Goal: Task Accomplishment & Management: Manage account settings

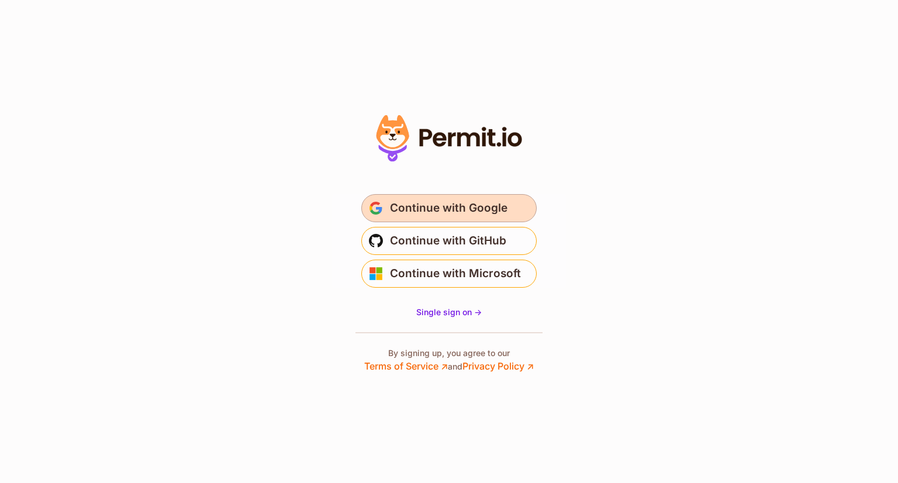
click at [441, 205] on span "Continue with Google" at bounding box center [449, 208] width 118 height 19
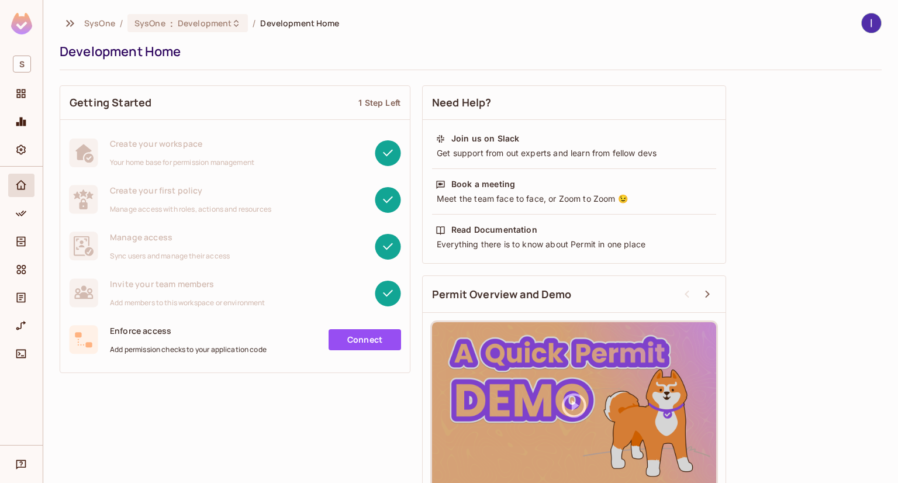
click at [23, 20] on img at bounding box center [21, 24] width 21 height 22
click at [26, 222] on div "Policy" at bounding box center [21, 213] width 26 height 23
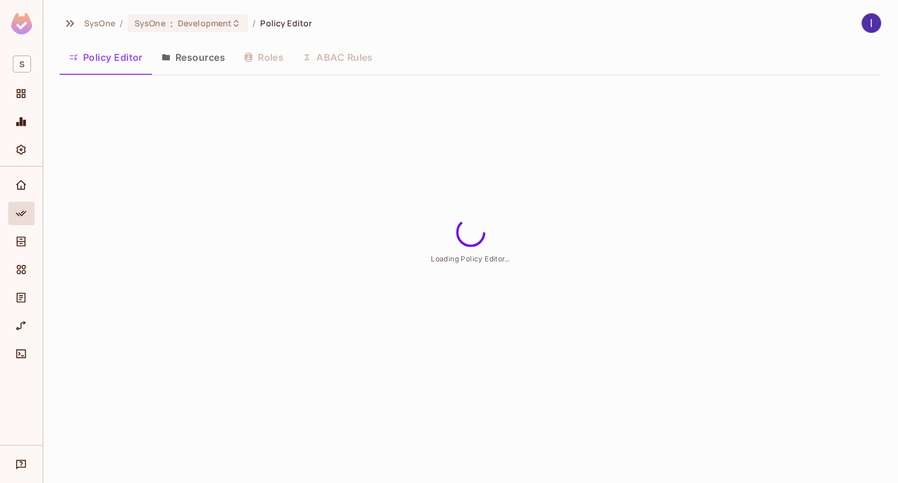
click at [199, 46] on button "Resources" at bounding box center [193, 57] width 82 height 29
click at [118, 44] on button "Policy Editor" at bounding box center [106, 57] width 92 height 29
click at [177, 54] on button "Resources" at bounding box center [193, 57] width 82 height 29
drag, startPoint x: 107, startPoint y: 54, endPoint x: 132, endPoint y: 50, distance: 25.6
click at [110, 54] on button "Policy Editor" at bounding box center [106, 57] width 92 height 29
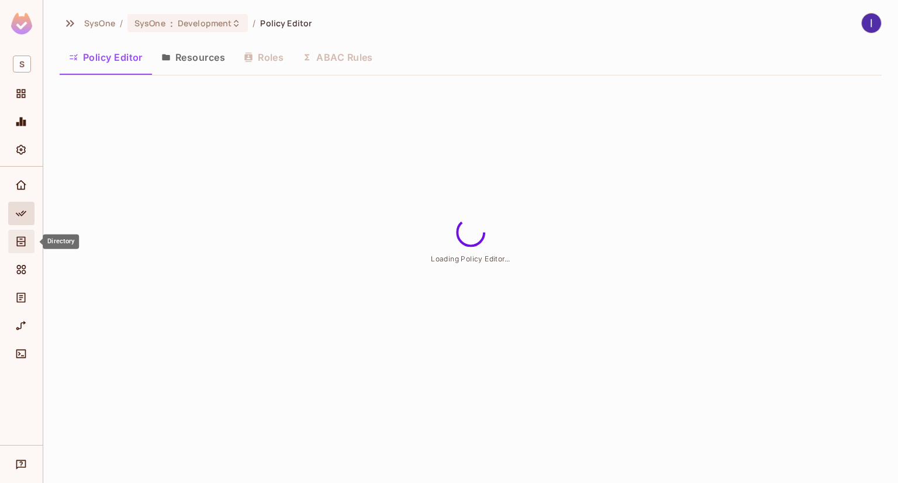
click at [19, 242] on icon "Directory" at bounding box center [21, 242] width 12 height 12
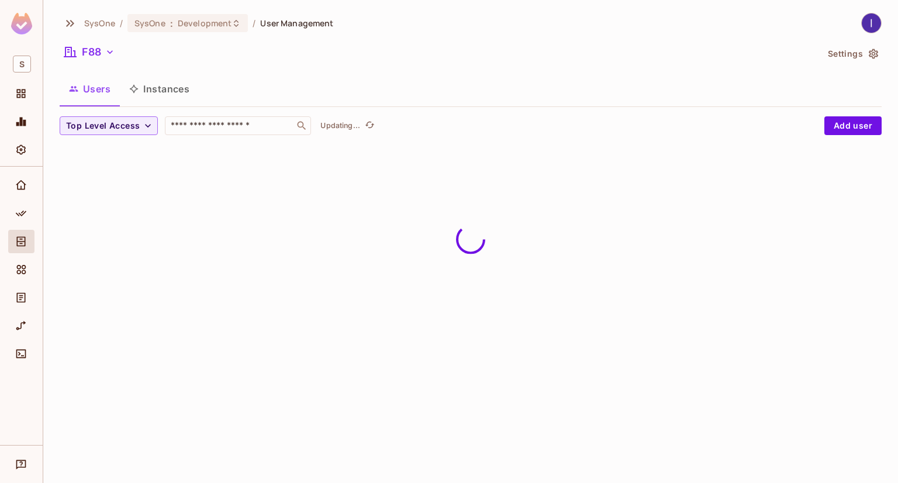
click at [834, 47] on button "Settings" at bounding box center [852, 53] width 58 height 19
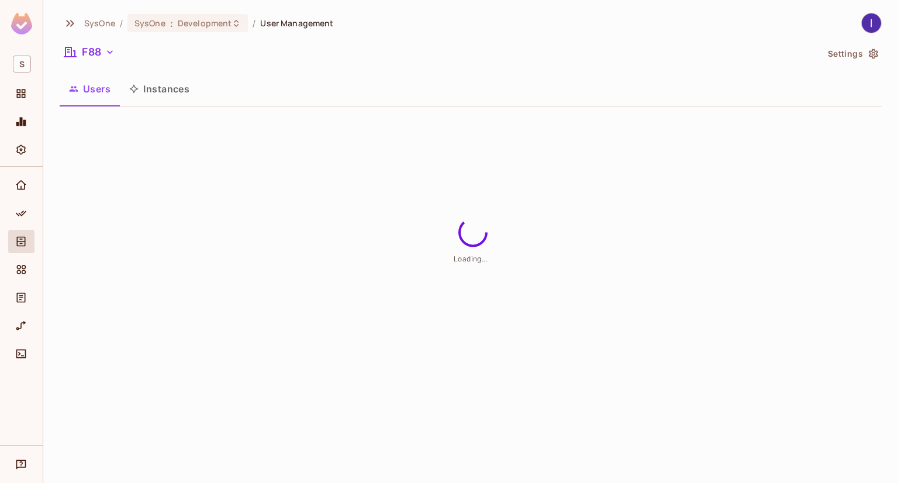
click at [835, 47] on button "Settings" at bounding box center [852, 53] width 58 height 19
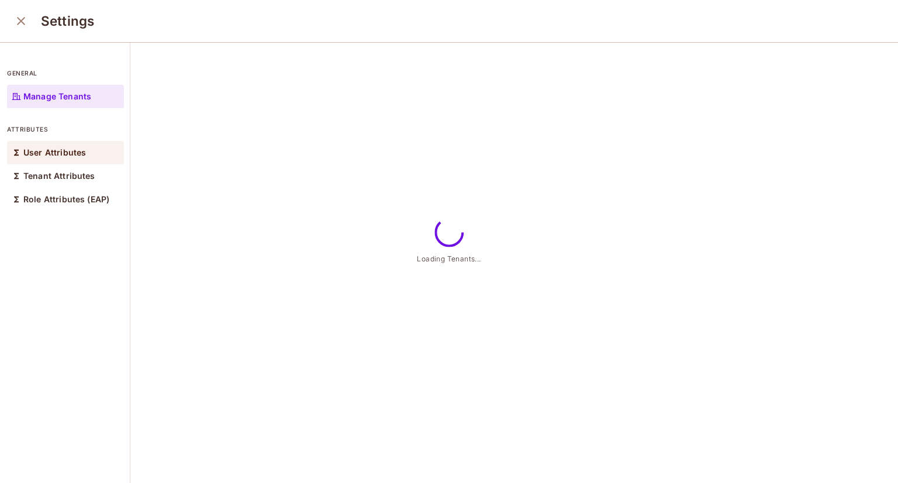
click at [50, 157] on div "User Attributes" at bounding box center [65, 152] width 117 height 23
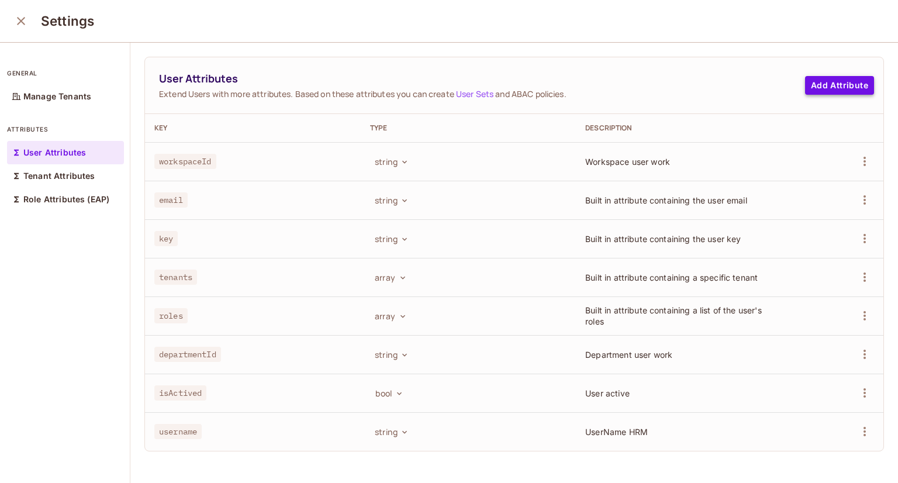
click at [806, 82] on button "Add Attribute" at bounding box center [839, 85] width 69 height 19
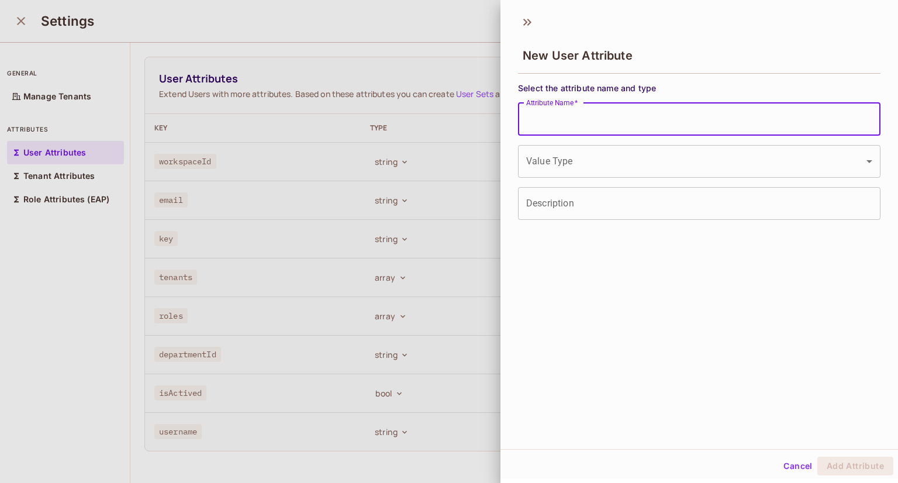
click at [617, 112] on input "Attribute Name   *" at bounding box center [699, 119] width 363 height 33
click at [568, 117] on input "Attribute Name   *" at bounding box center [699, 119] width 363 height 33
click at [601, 375] on div "New User Attribute Select the attribute name and type Attribute Name   * Attrib…" at bounding box center [700, 228] width 398 height 441
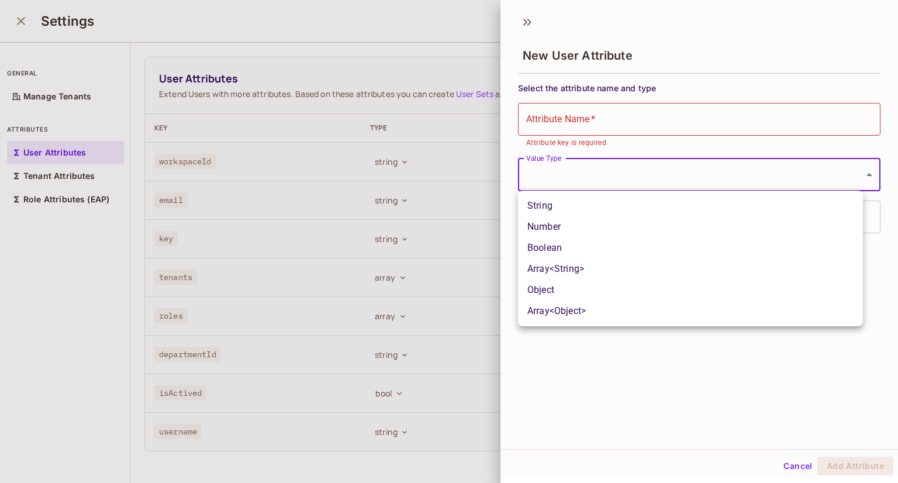
click at [671, 172] on body "S SysOne / SysOne : Development / User Management F88 Settings Users Instances …" at bounding box center [449, 241] width 898 height 483
click at [565, 209] on li "String" at bounding box center [690, 205] width 345 height 21
type input "******"
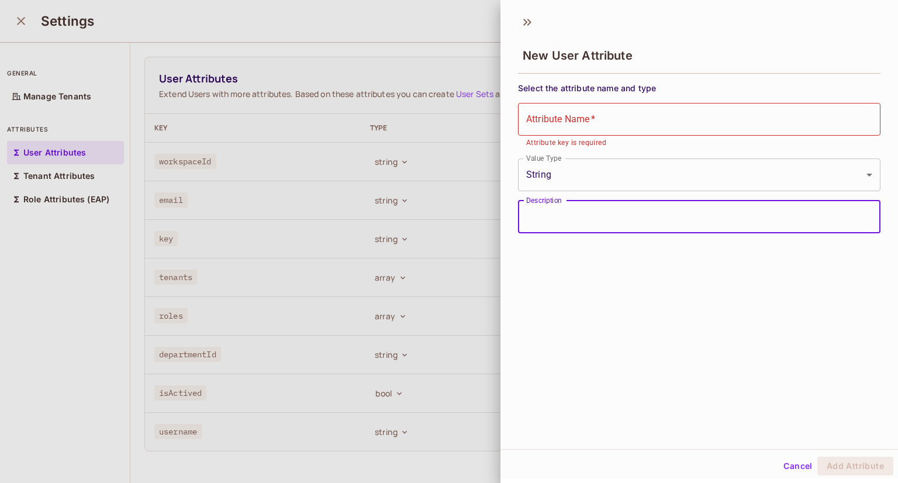
click at [613, 211] on input "Description" at bounding box center [699, 217] width 363 height 33
click at [495, 301] on div at bounding box center [449, 241] width 898 height 483
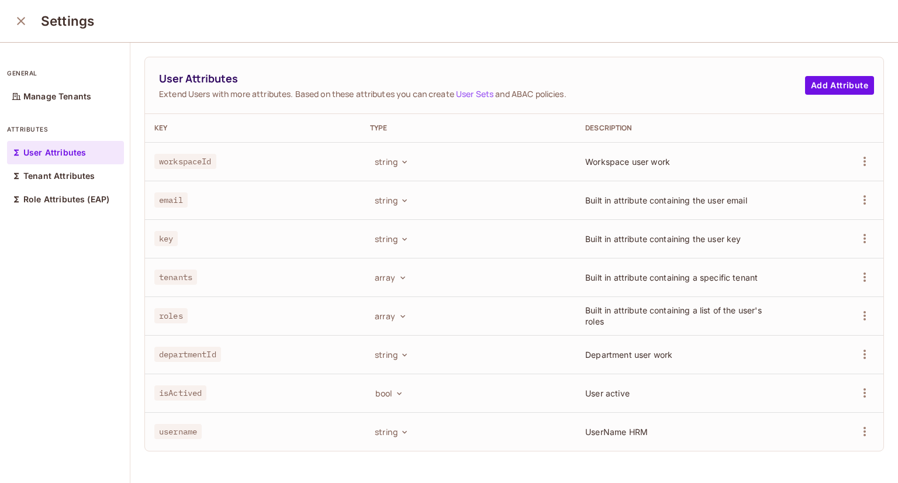
click at [650, 151] on td "Workspace user work" at bounding box center [684, 161] width 216 height 39
click at [698, 153] on td "Workspace user work" at bounding box center [684, 161] width 216 height 39
click at [841, 169] on div at bounding box center [837, 161] width 73 height 19
click at [400, 162] on icon "button" at bounding box center [404, 161] width 9 height 9
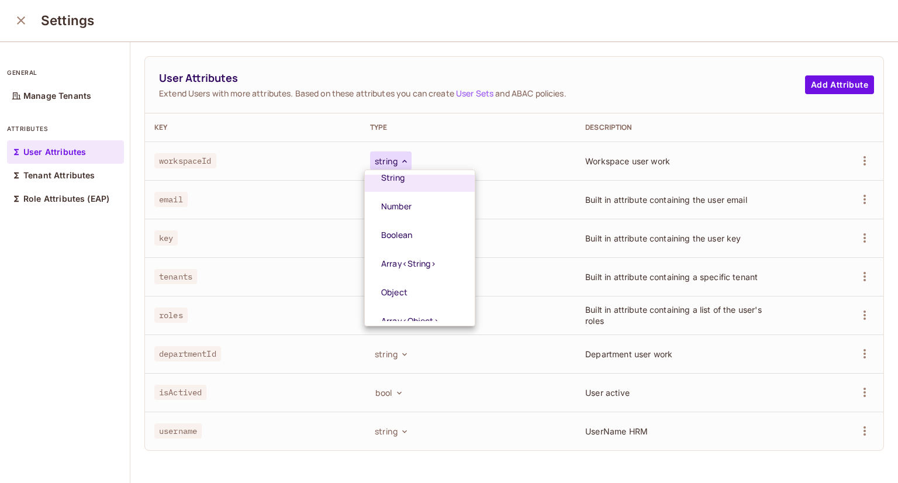
scroll to position [34, 0]
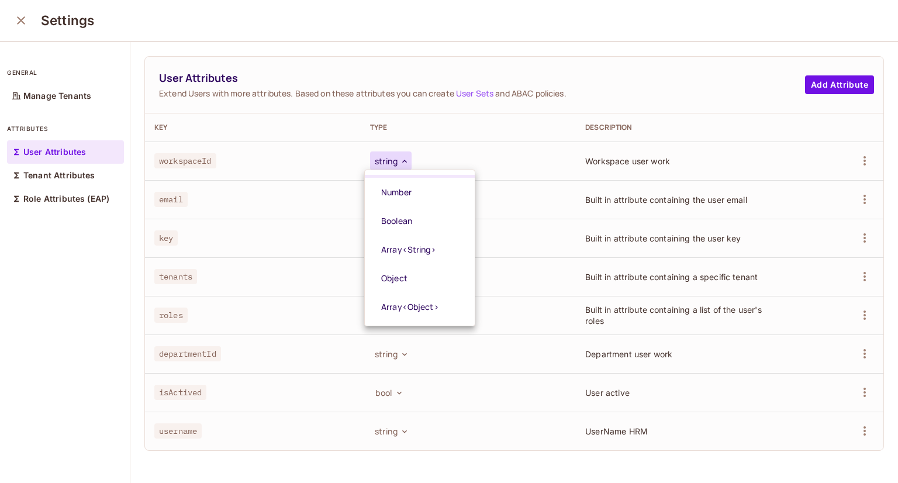
drag, startPoint x: 610, startPoint y: 218, endPoint x: 615, endPoint y: 223, distance: 7.0
click at [612, 222] on div at bounding box center [449, 241] width 898 height 483
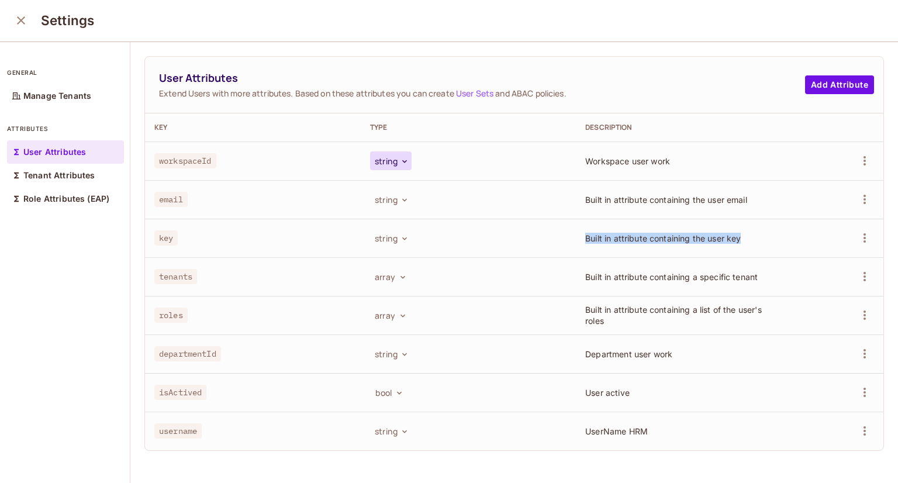
drag, startPoint x: 739, startPoint y: 238, endPoint x: 507, endPoint y: 230, distance: 232.3
click at [507, 230] on tr "key string Built in attribute containing the user key" at bounding box center [514, 238] width 739 height 39
click at [47, 175] on p "Tenant Attributes" at bounding box center [59, 175] width 72 height 9
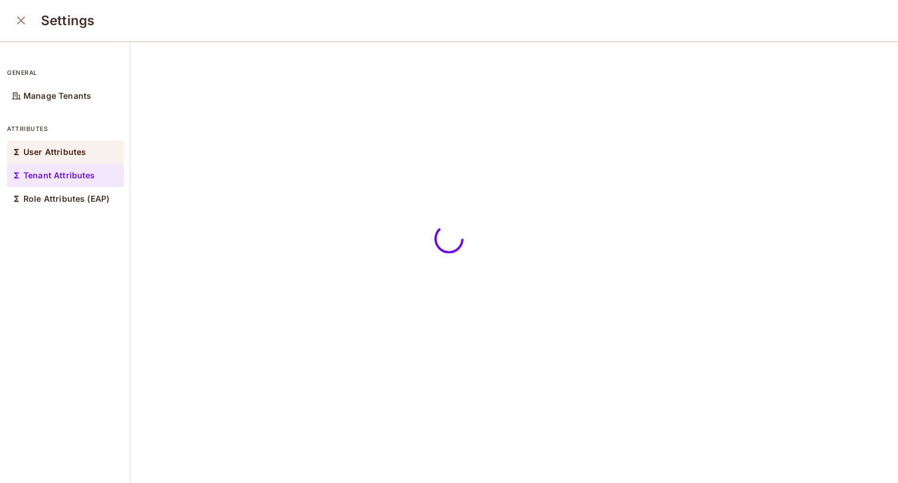
click at [58, 147] on p "User Attributes" at bounding box center [54, 151] width 63 height 9
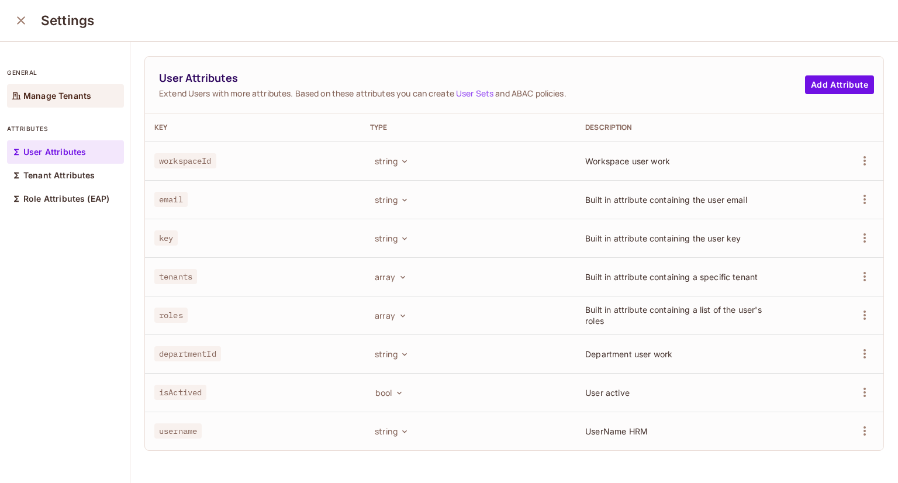
click at [70, 85] on div "Manage Tenants" at bounding box center [65, 95] width 117 height 23
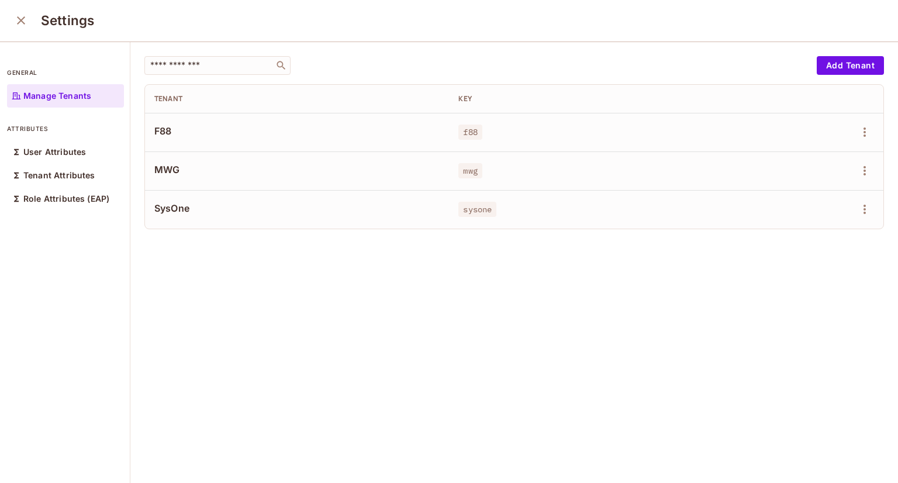
click at [857, 169] on td at bounding box center [819, 170] width 130 height 39
click at [858, 169] on icon "button" at bounding box center [865, 171] width 14 height 14
click at [512, 279] on div at bounding box center [449, 241] width 898 height 483
click at [858, 171] on icon "button" at bounding box center [865, 171] width 14 height 14
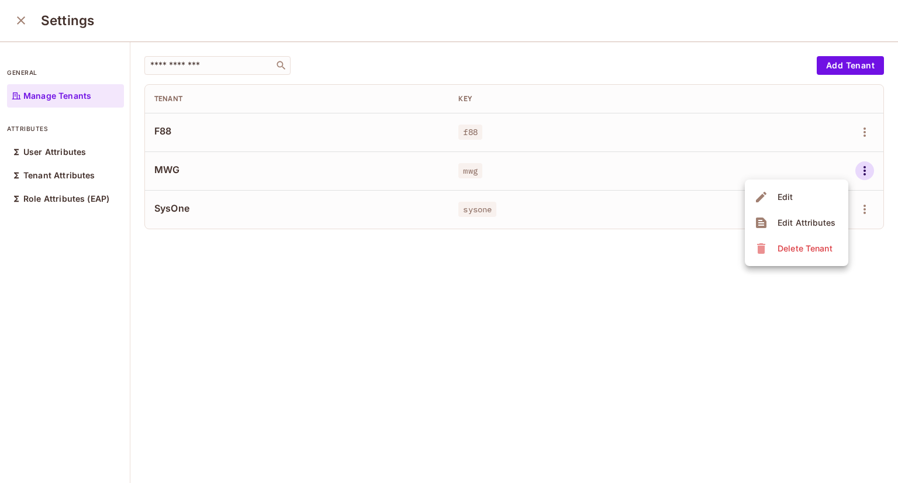
click at [791, 225] on div "Edit Attributes" at bounding box center [807, 223] width 58 height 12
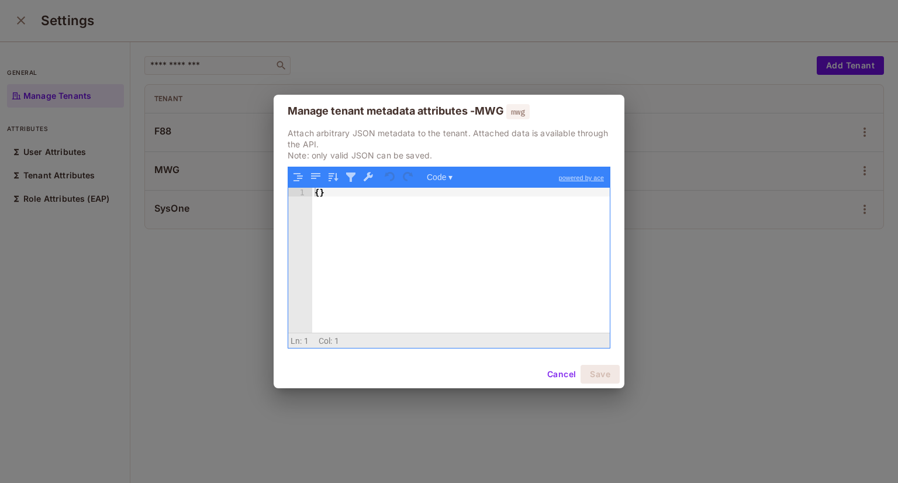
click at [608, 309] on div "{ }" at bounding box center [461, 269] width 298 height 163
click at [559, 365] on button "Cancel" at bounding box center [562, 374] width 38 height 19
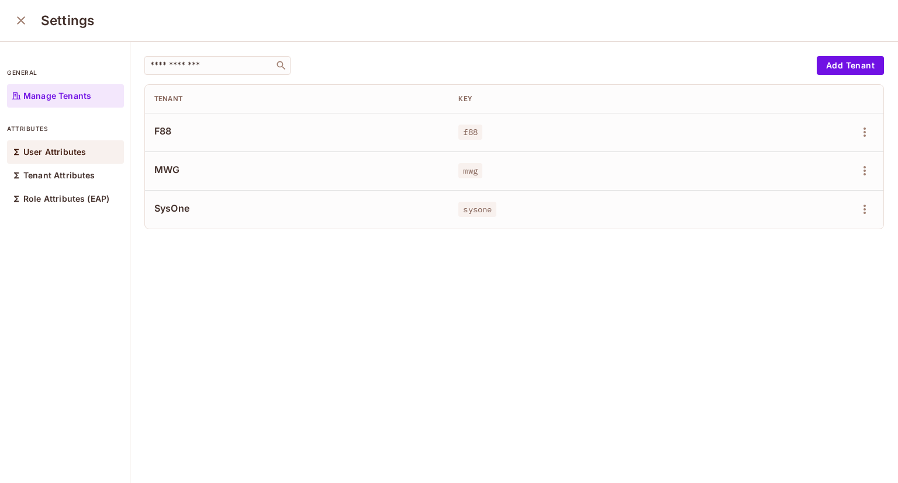
click at [30, 161] on div "User Attributes" at bounding box center [65, 151] width 117 height 23
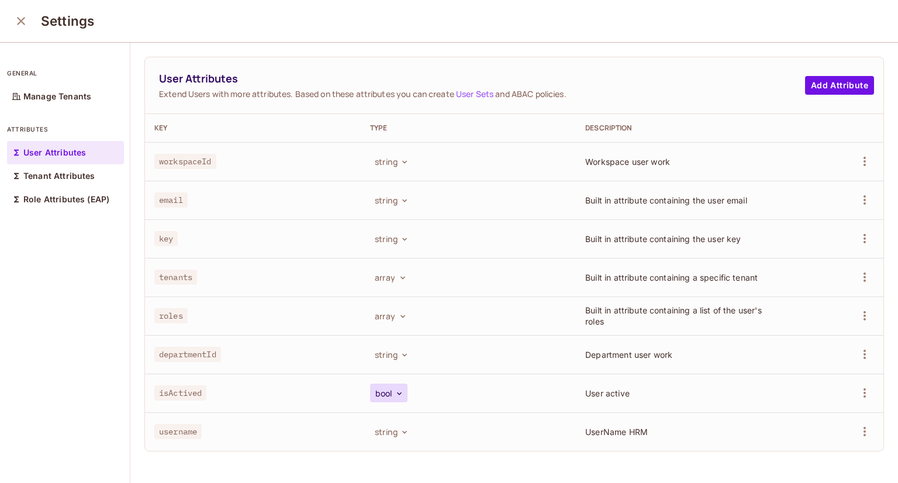
click at [395, 396] on icon "button" at bounding box center [399, 393] width 9 height 9
click at [243, 417] on div at bounding box center [449, 241] width 898 height 483
click at [44, 174] on p "Tenant Attributes" at bounding box center [59, 175] width 72 height 9
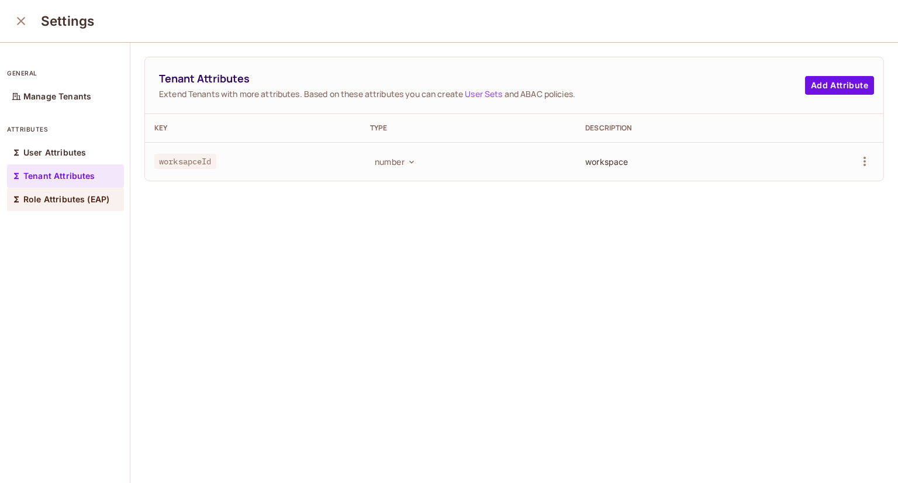
click at [63, 192] on div "Role Attributes (EAP)" at bounding box center [65, 199] width 117 height 23
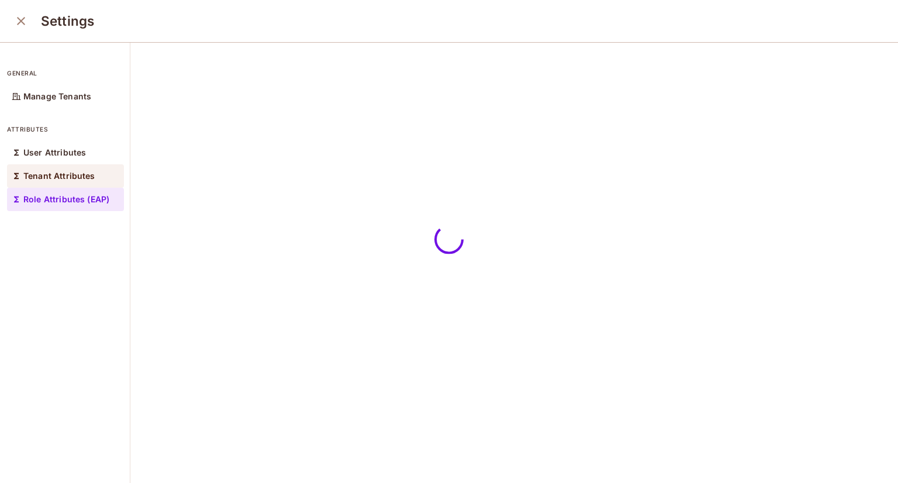
click at [75, 171] on p "Tenant Attributes" at bounding box center [59, 175] width 72 height 9
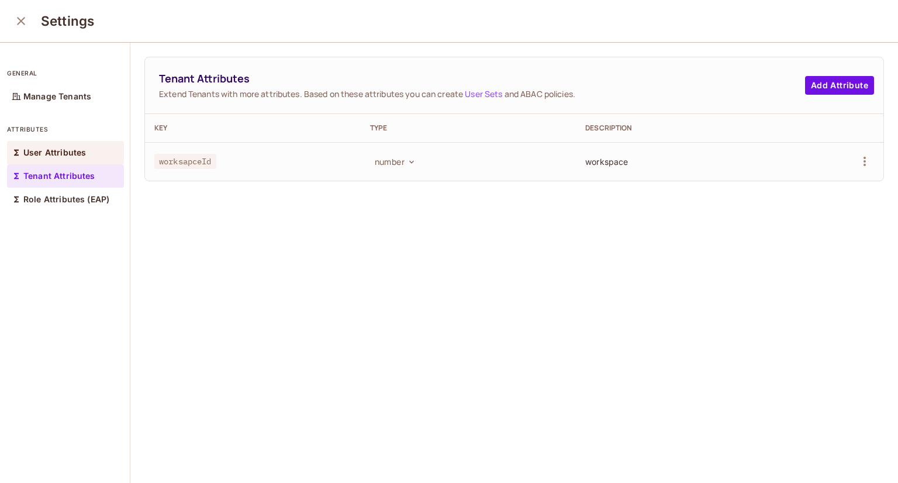
click at [59, 150] on p "User Attributes" at bounding box center [54, 152] width 63 height 9
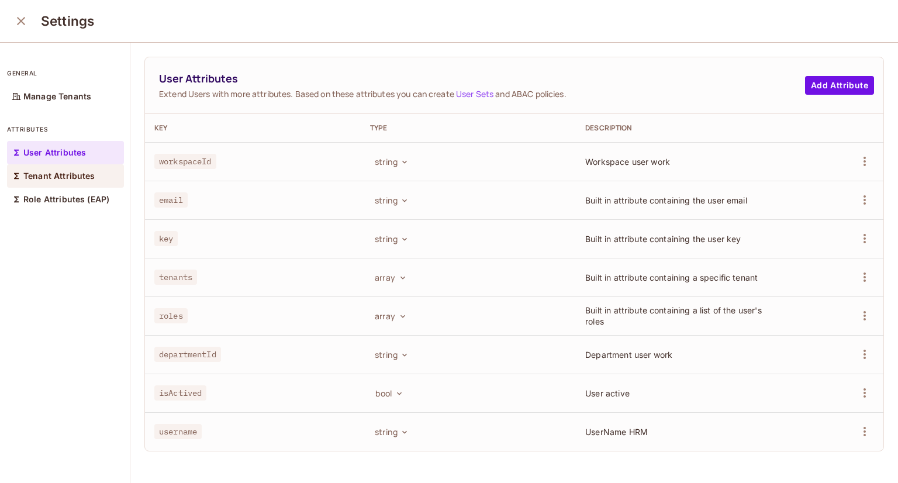
click at [60, 164] on div "Tenant Attributes" at bounding box center [65, 175] width 117 height 23
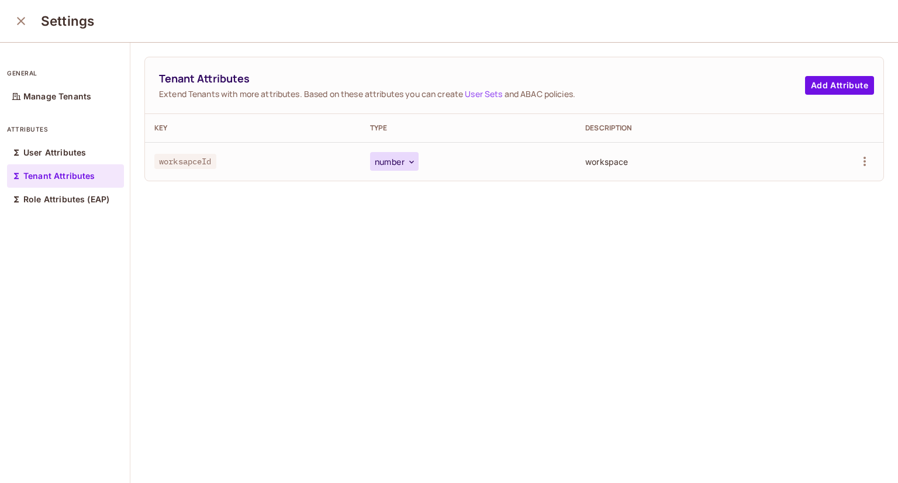
click at [381, 155] on button "number" at bounding box center [394, 161] width 49 height 19
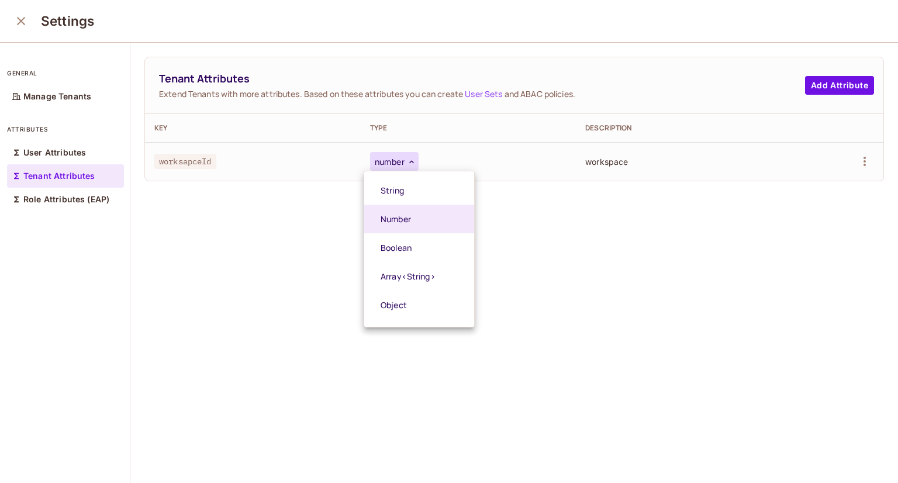
click at [658, 303] on div at bounding box center [449, 241] width 898 height 483
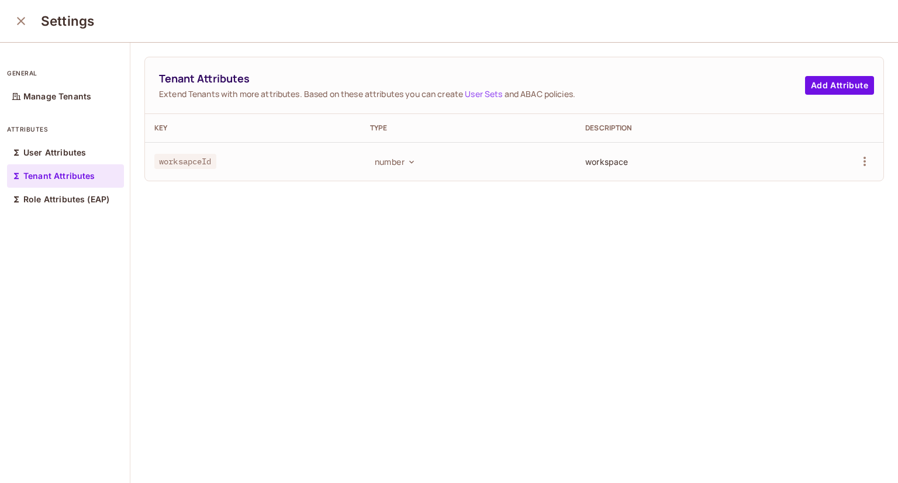
click at [860, 156] on td at bounding box center [838, 161] width 92 height 39
click at [864, 158] on icon "button" at bounding box center [865, 161] width 2 height 9
click at [540, 361] on div at bounding box center [449, 241] width 898 height 483
click at [824, 74] on div "Tenant Attributes Extend Tenants with more attributes. Based on these attribute…" at bounding box center [514, 85] width 739 height 57
click at [822, 78] on button "Add Attribute" at bounding box center [839, 85] width 69 height 19
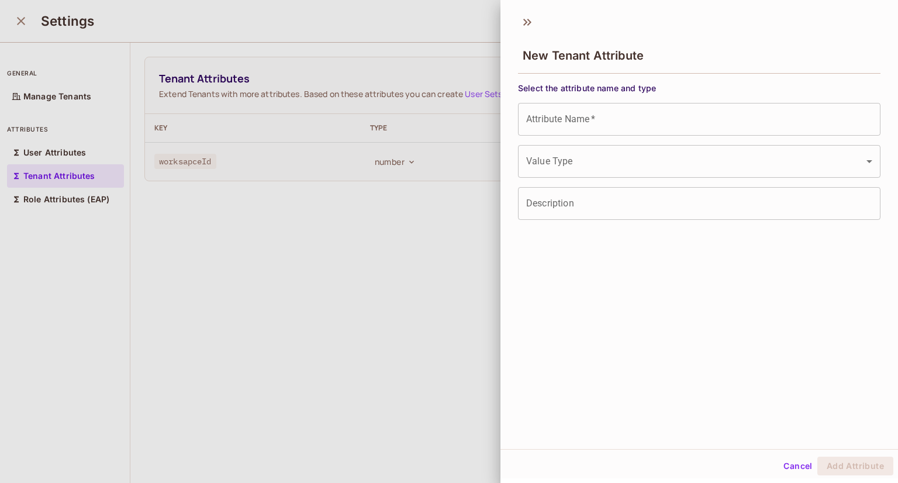
click at [379, 269] on div at bounding box center [449, 241] width 898 height 483
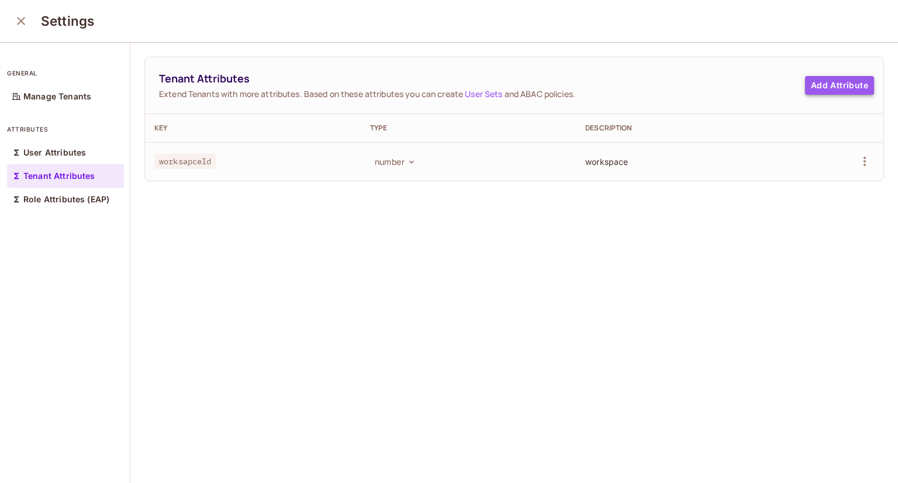
click at [813, 87] on button "Add Attribute" at bounding box center [839, 85] width 69 height 19
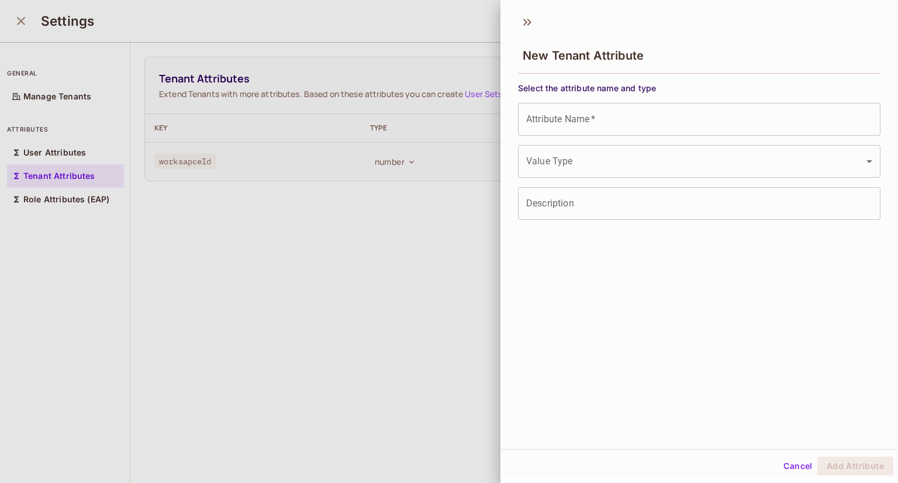
click at [828, 153] on body "S SysOne / SysOne : Development / User Management F88 Settings Users Instances …" at bounding box center [449, 241] width 898 height 483
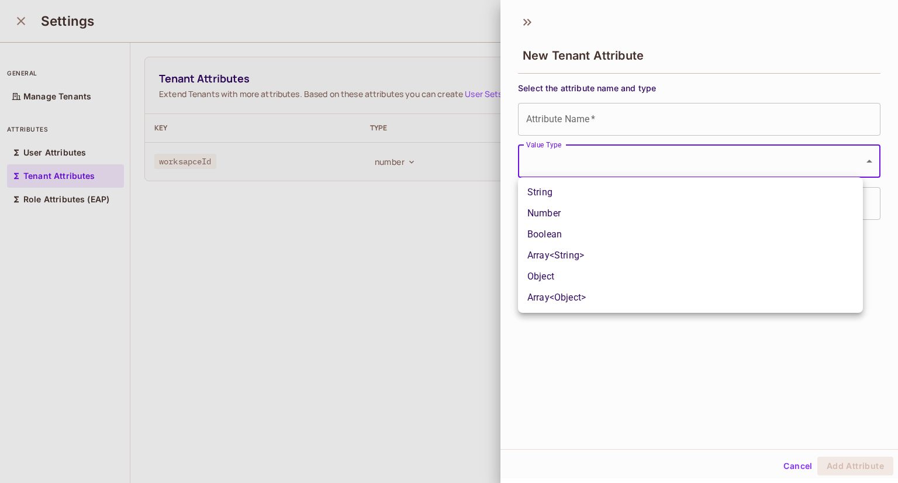
click at [346, 222] on div at bounding box center [449, 241] width 898 height 483
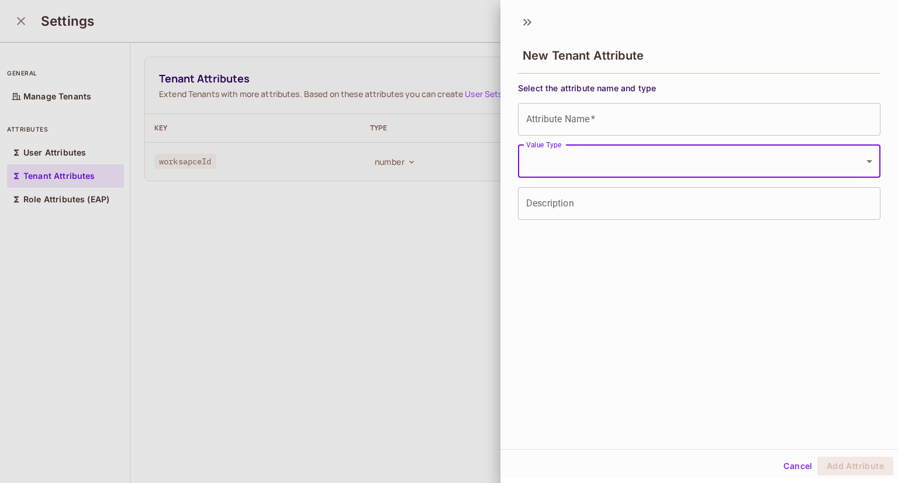
click at [677, 201] on input "Description" at bounding box center [699, 203] width 363 height 33
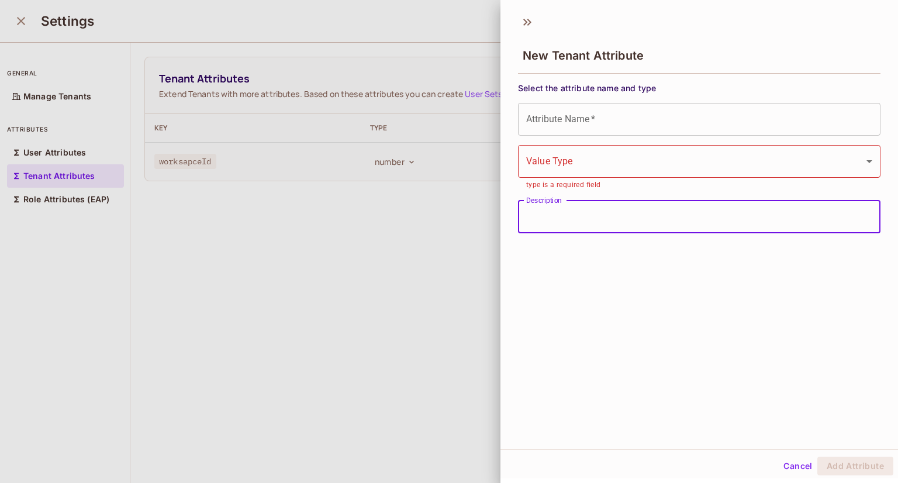
click at [374, 274] on div at bounding box center [449, 241] width 898 height 483
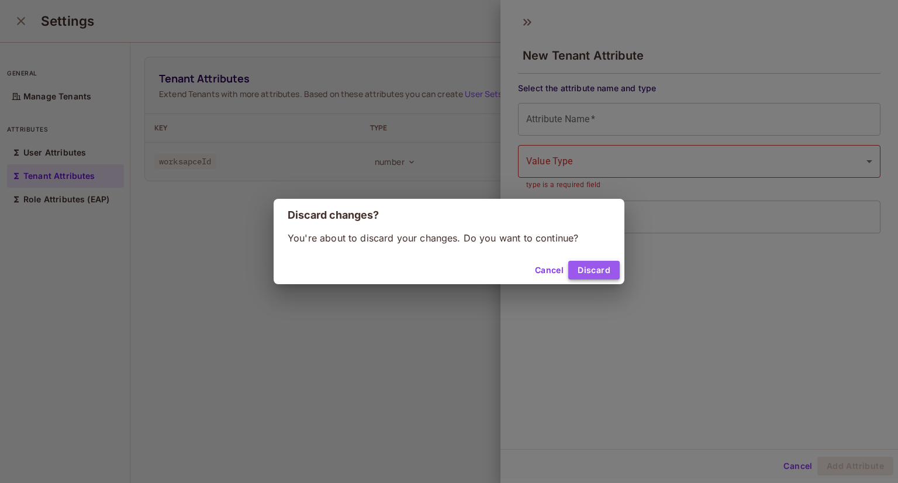
click at [607, 274] on button "Discard" at bounding box center [593, 270] width 51 height 19
